Goal: Entertainment & Leisure: Consume media (video, audio)

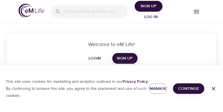
click at [88, 13] on input "search" at bounding box center [95, 11] width 65 height 13
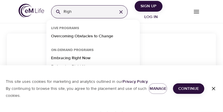
type input "Right"
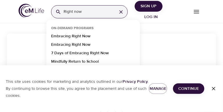
type input "Right now"
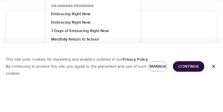
click at [102, 52] on p "7 Days of Embracing Right Now" at bounding box center [80, 54] width 58 height 8
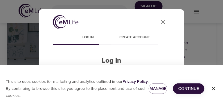
scroll to position [62, 0]
click at [216, 88] on icon "button" at bounding box center [214, 88] width 6 height 6
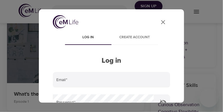
click at [111, 81] on input "email" at bounding box center [111, 80] width 117 height 16
type input "[EMAIL_ADDRESS][DOMAIN_NAME]"
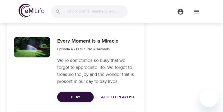
scroll to position [475, 0]
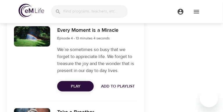
click at [85, 83] on span "Play" at bounding box center [75, 86] width 27 height 7
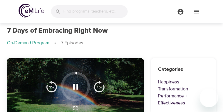
scroll to position [39, 0]
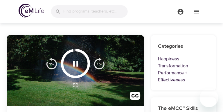
click at [75, 64] on icon "button" at bounding box center [76, 63] width 10 height 10
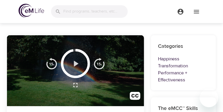
click at [76, 64] on icon "button" at bounding box center [76, 63] width 5 height 6
